Goal: Navigation & Orientation: Find specific page/section

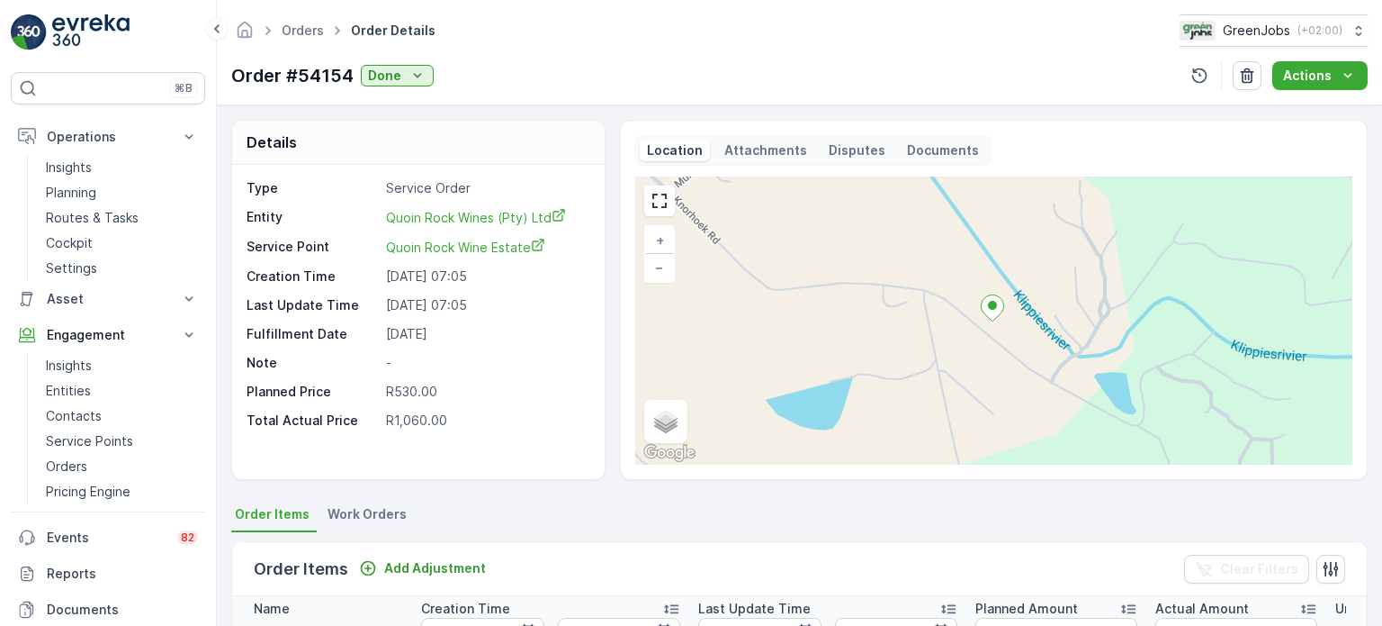
scroll to position [450, 0]
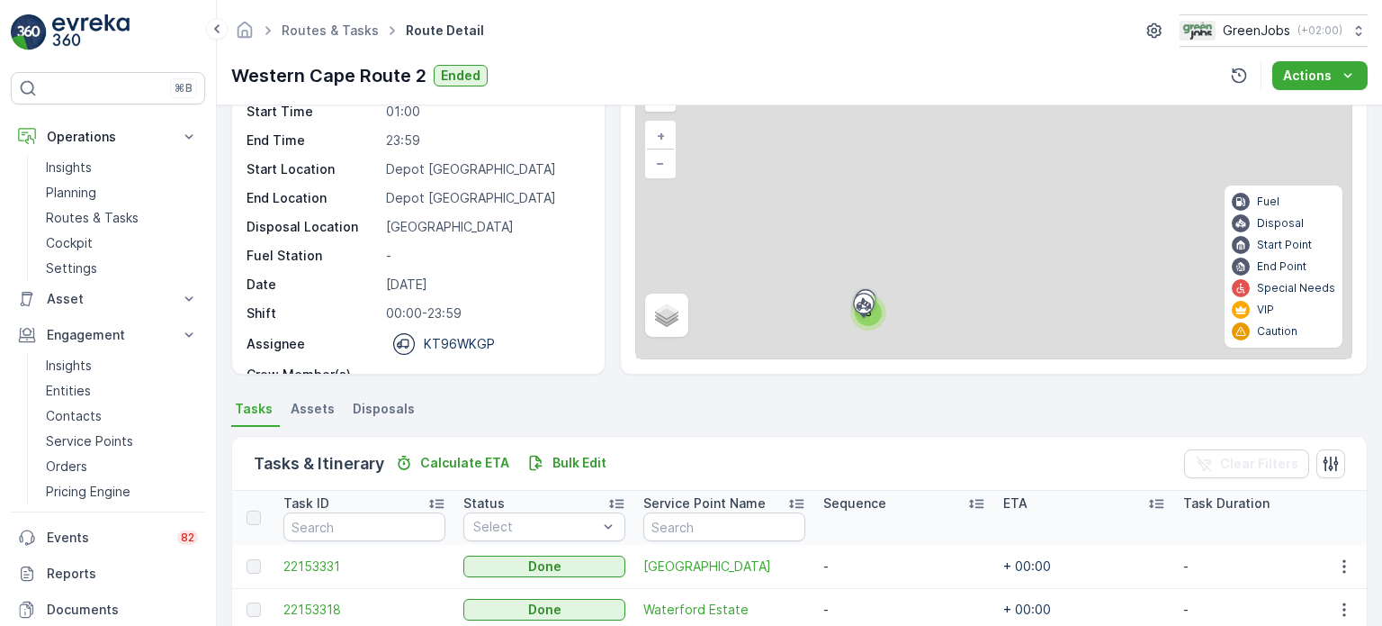
scroll to position [360, 0]
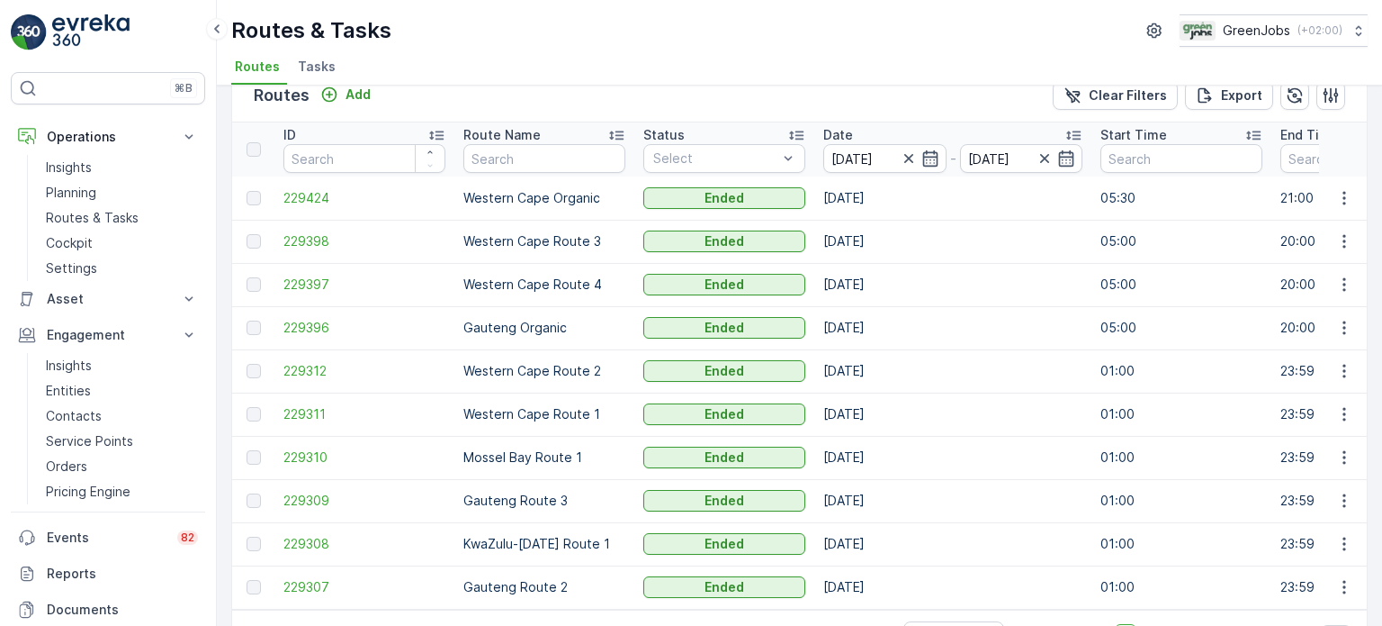
scroll to position [89, 0]
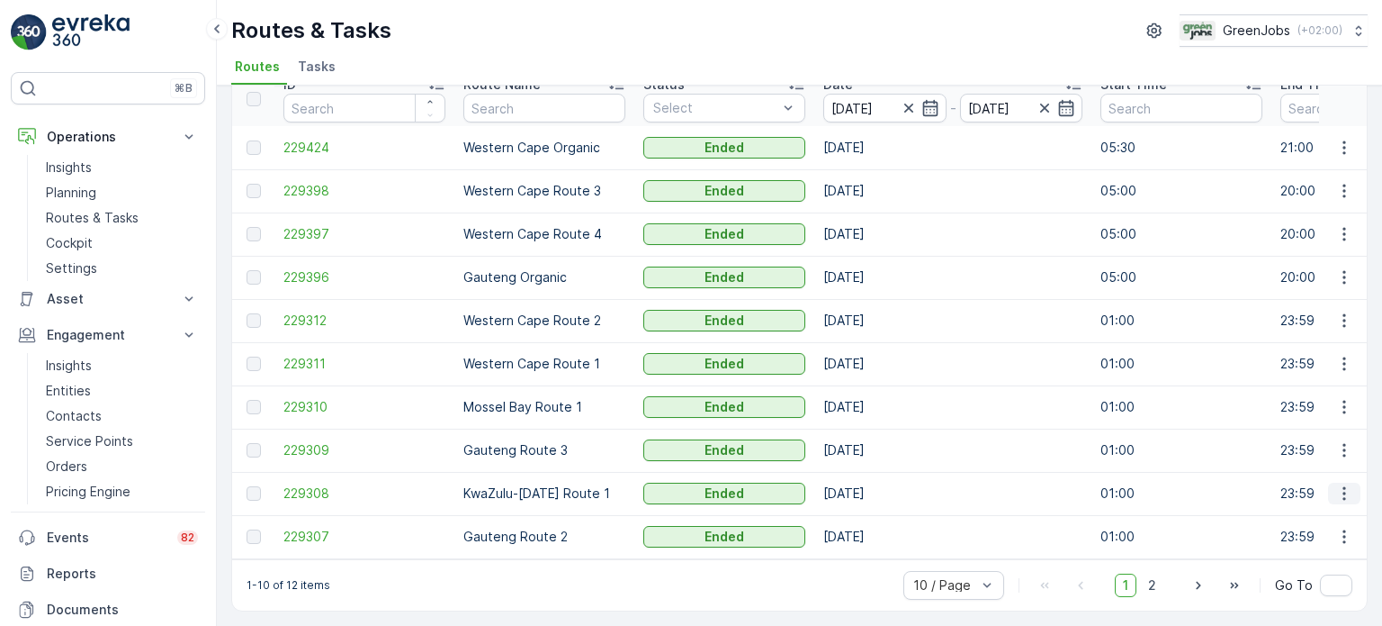
click at [1350, 485] on button "button" at bounding box center [1344, 493] width 32 height 22
click at [1301, 521] on span "See More Details" at bounding box center [1302, 512] width 104 height 18
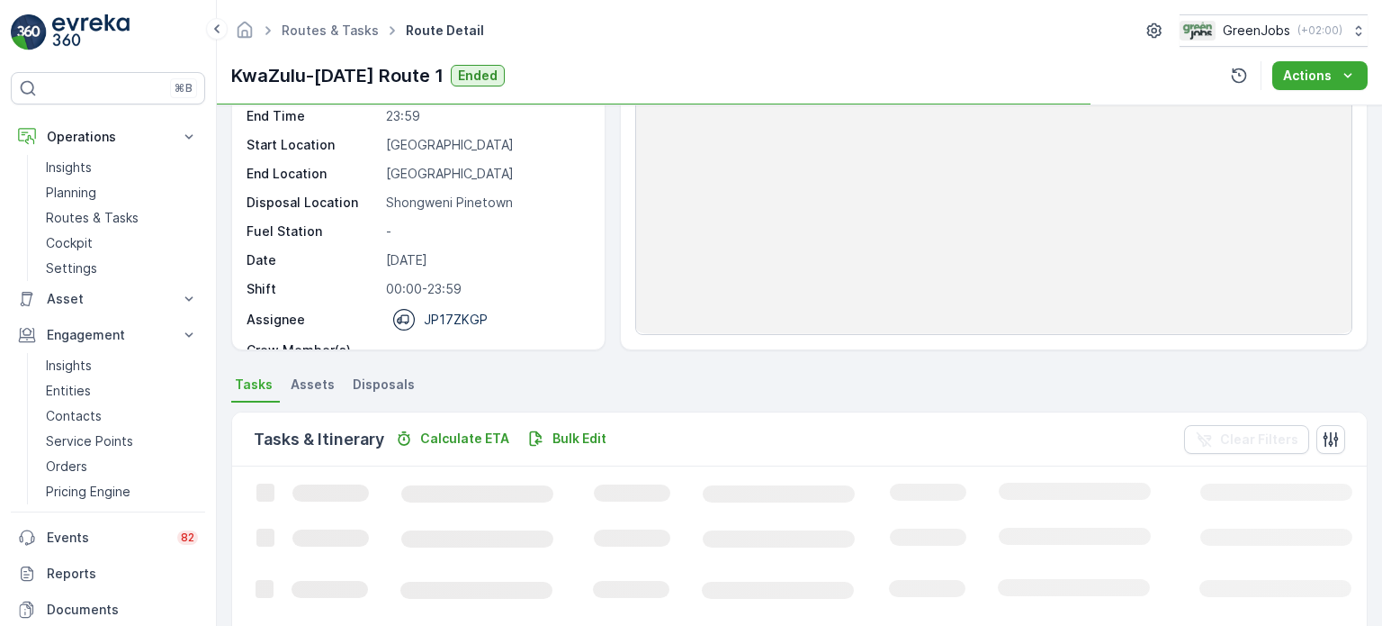
scroll to position [450, 0]
